Goal: Information Seeking & Learning: Learn about a topic

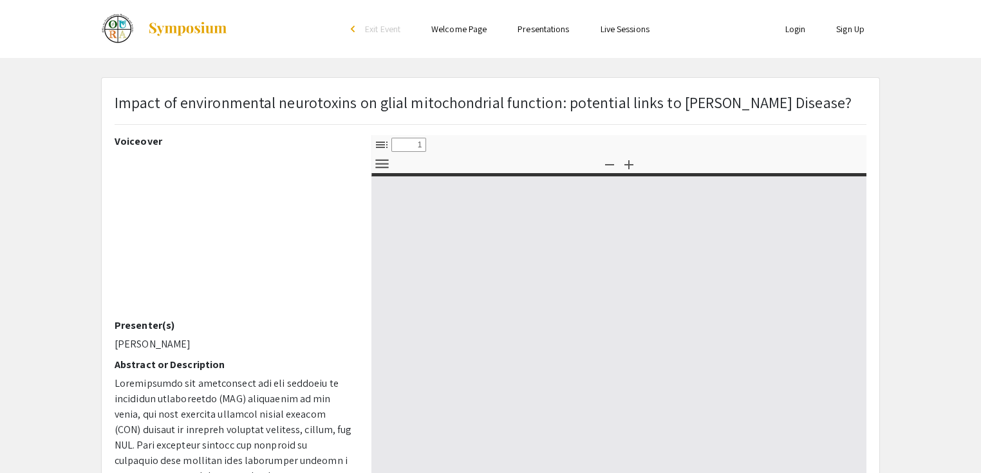
select select "custom"
type input "0"
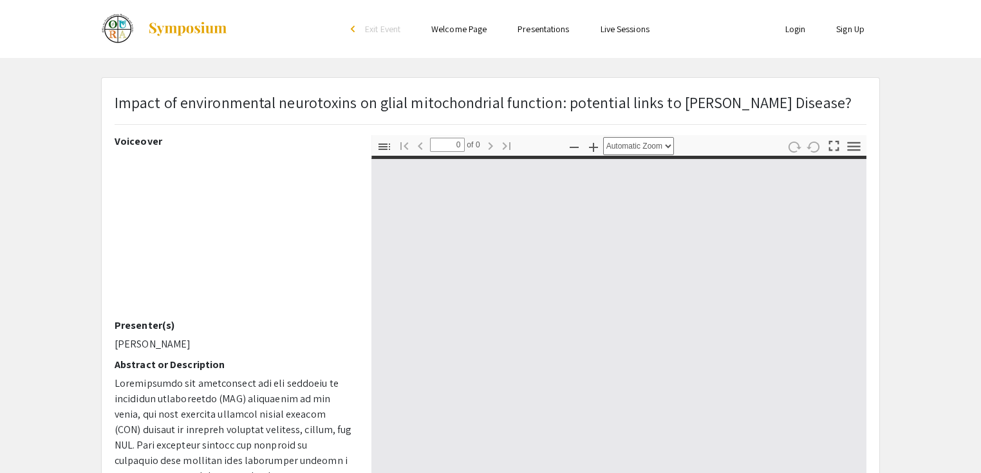
select select "custom"
type input "1"
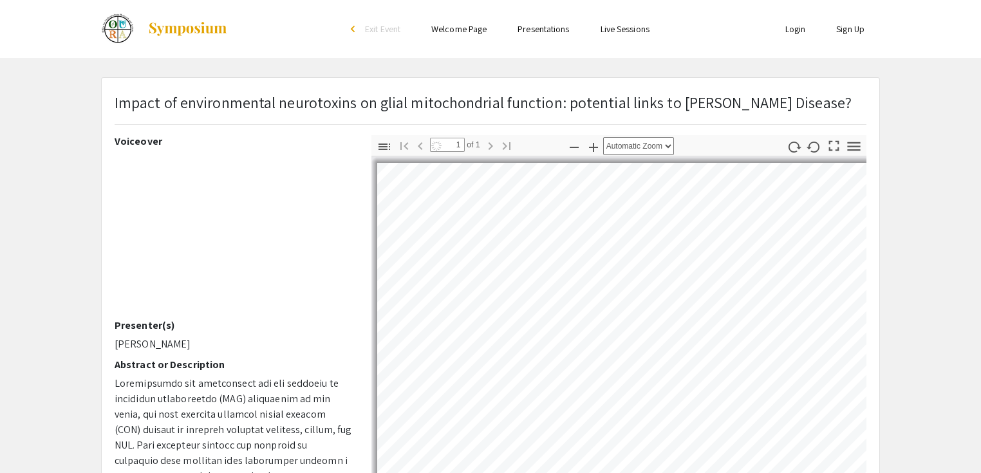
select select "auto"
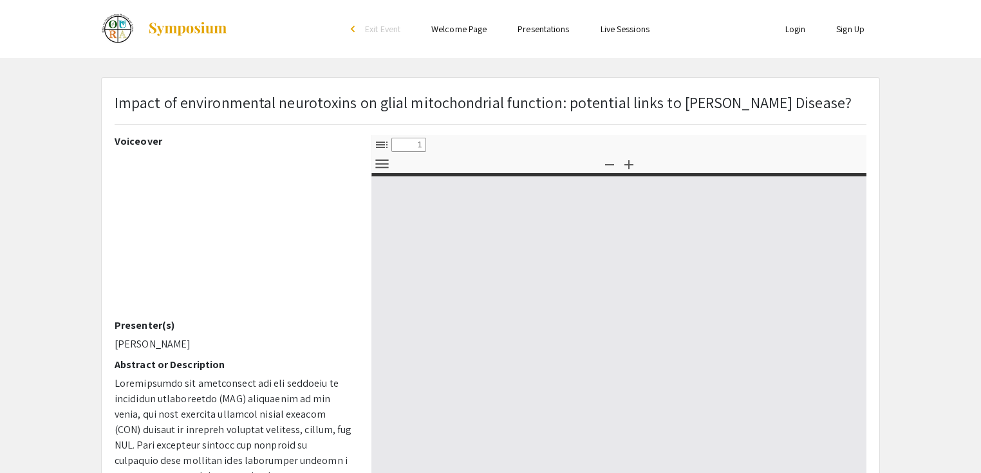
select select "custom"
type input "0"
select select "custom"
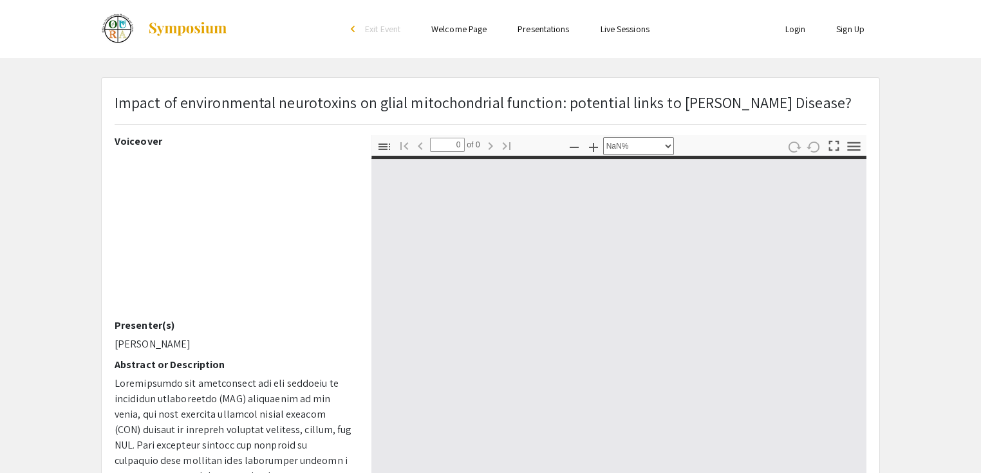
type input "1"
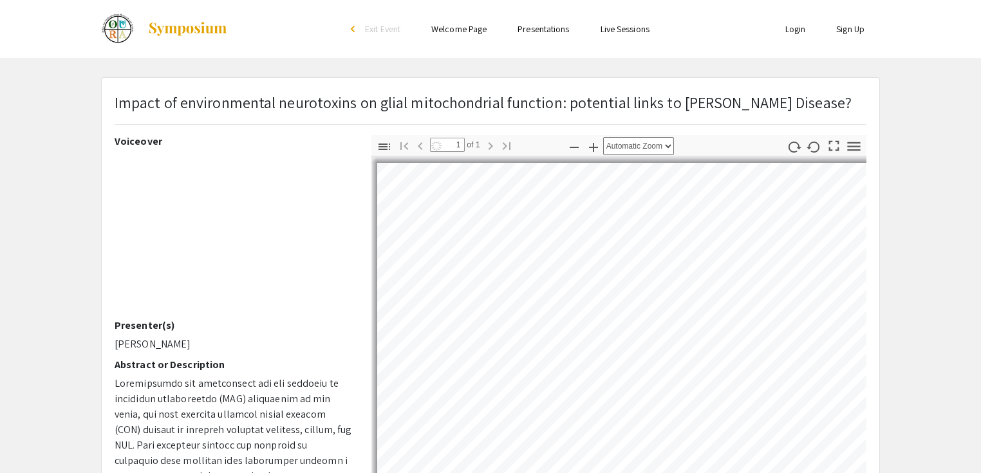
select select "auto"
